Goal: Task Accomplishment & Management: Use online tool/utility

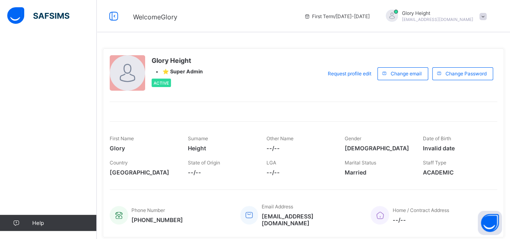
click at [490, 10] on div "Glory Height [EMAIL_ADDRESS][DOMAIN_NAME]" at bounding box center [434, 16] width 113 height 13
click at [487, 17] on span at bounding box center [483, 16] width 7 height 7
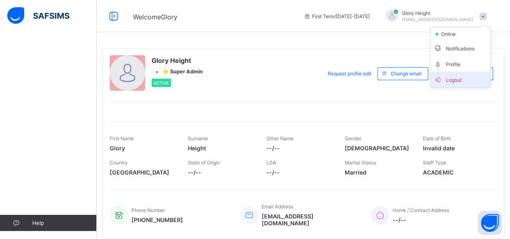
click at [476, 79] on span "Logout" at bounding box center [460, 79] width 53 height 9
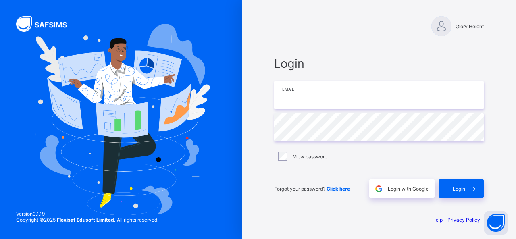
click at [308, 99] on input "email" at bounding box center [379, 95] width 210 height 28
type input "**********"
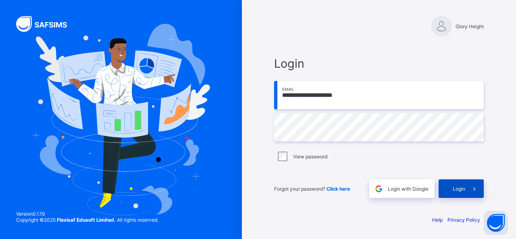
click at [469, 187] on span at bounding box center [474, 188] width 19 height 19
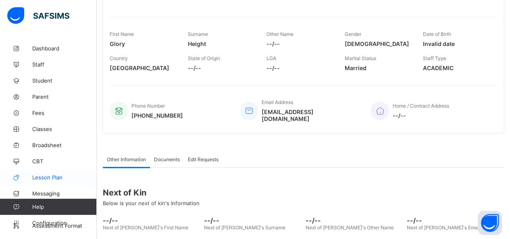
scroll to position [160, 0]
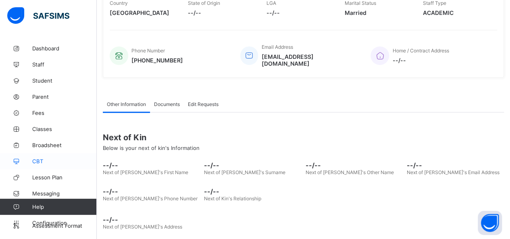
click at [36, 165] on link "CBT" at bounding box center [48, 161] width 97 height 16
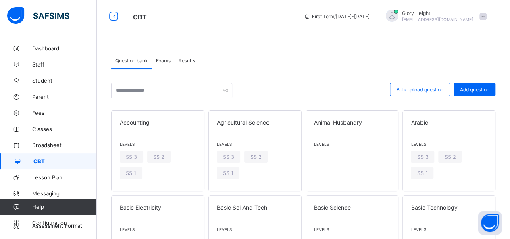
click at [165, 57] on div "Exams" at bounding box center [163, 60] width 23 height 16
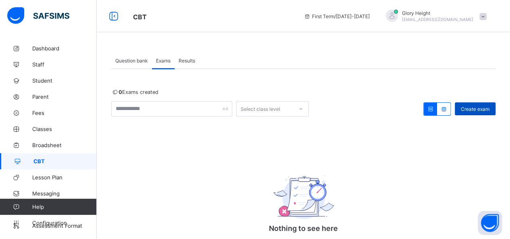
click at [481, 111] on span "Create exam" at bounding box center [475, 109] width 29 height 6
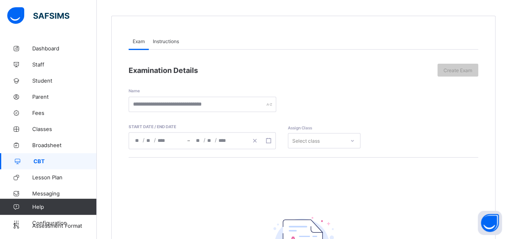
scroll to position [63, 0]
